Goal: Obtain resource: Obtain resource

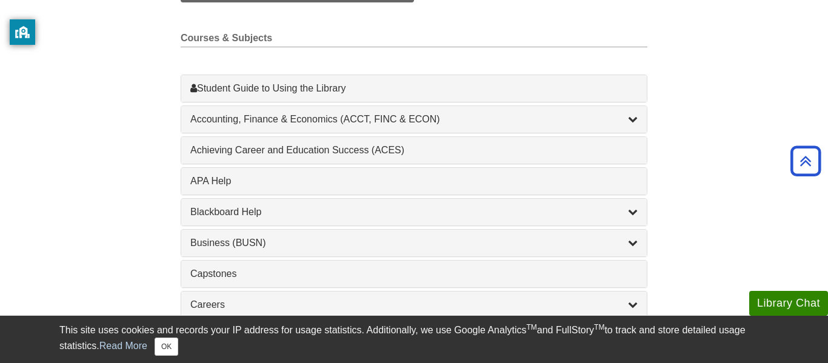
scroll to position [339, 0]
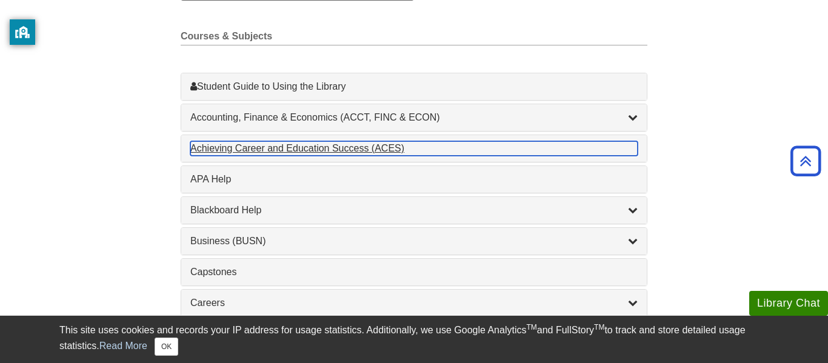
click at [327, 152] on div "Achieving Career and Education Success (ACES) , 1 guides" at bounding box center [413, 148] width 447 height 15
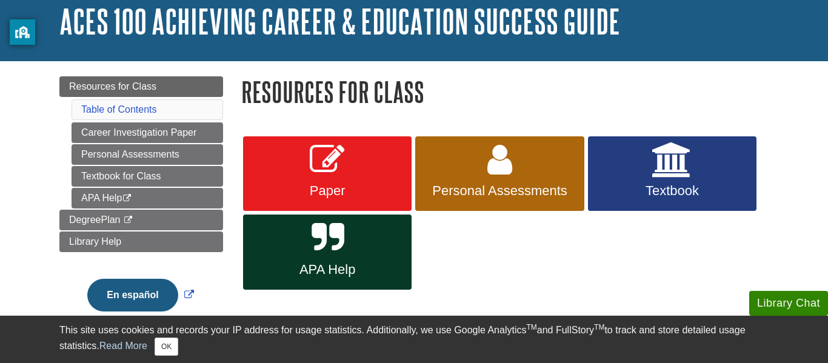
scroll to position [73, 0]
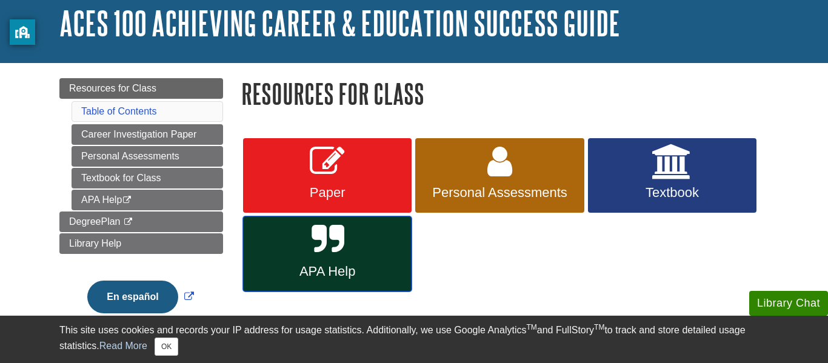
click at [330, 269] on span "APA Help" at bounding box center [327, 272] width 150 height 16
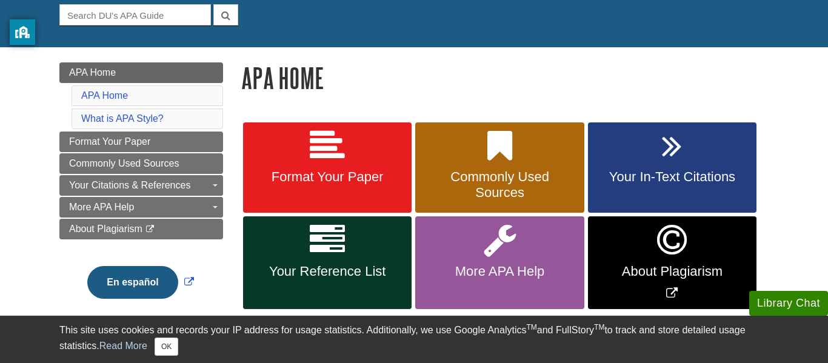
scroll to position [121, 0]
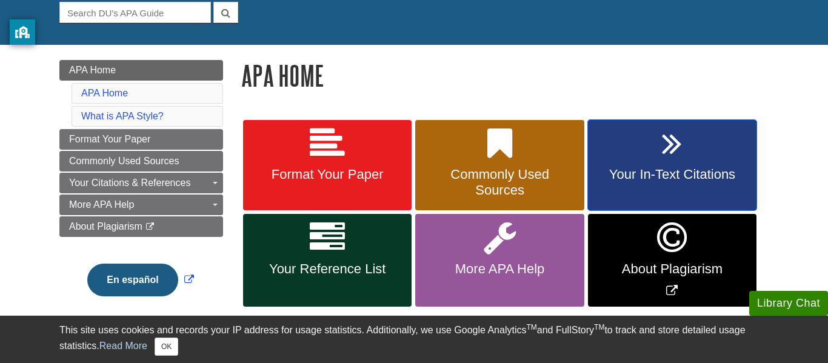
click at [672, 142] on icon at bounding box center [672, 143] width 20 height 35
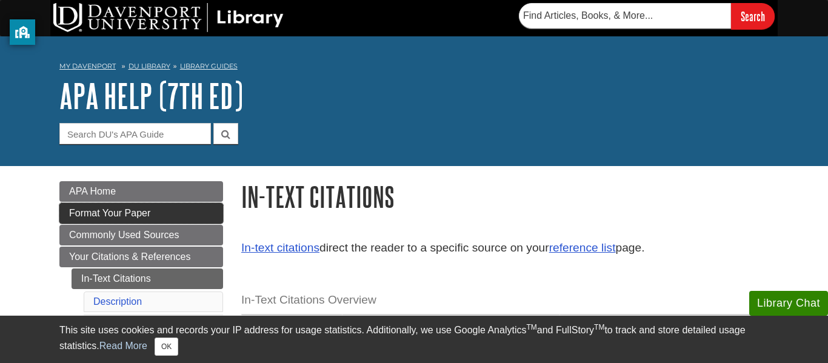
click at [116, 217] on span "Format Your Paper" at bounding box center [109, 213] width 81 height 10
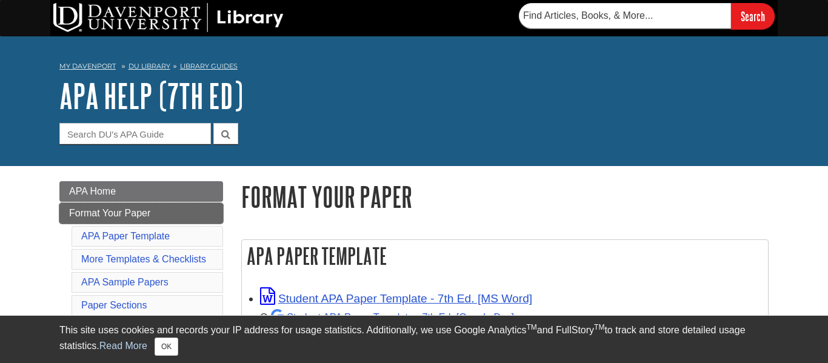
click at [116, 217] on span "Format Your Paper" at bounding box center [109, 213] width 81 height 10
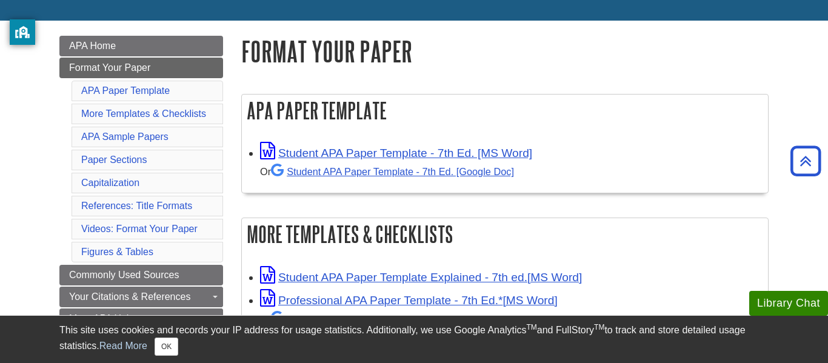
scroll to position [121, 0]
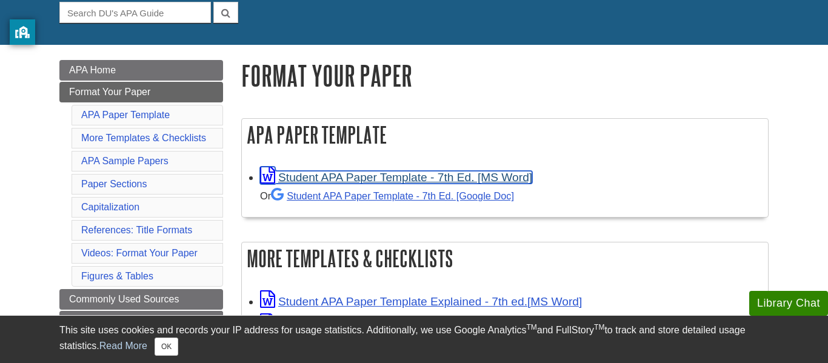
click at [353, 173] on link "Student APA Paper Template - 7th Ed. [MS Word]" at bounding box center [396, 177] width 272 height 13
